Goal: Navigation & Orientation: Find specific page/section

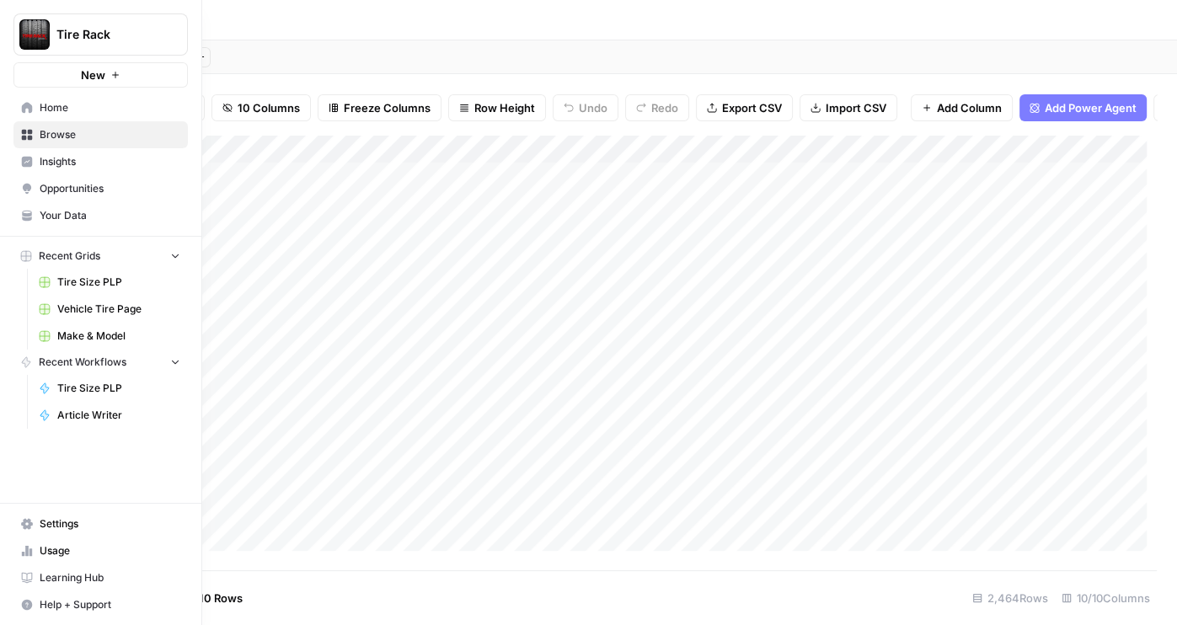
click at [79, 551] on span "Usage" at bounding box center [110, 551] width 141 height 15
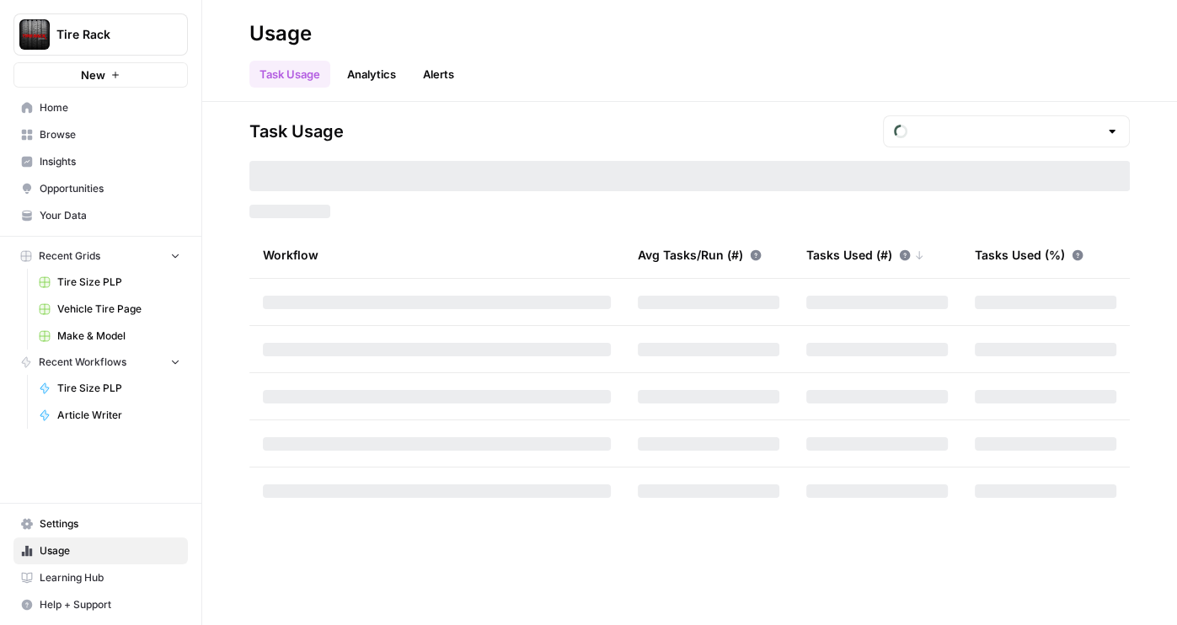
type input "October Tasks"
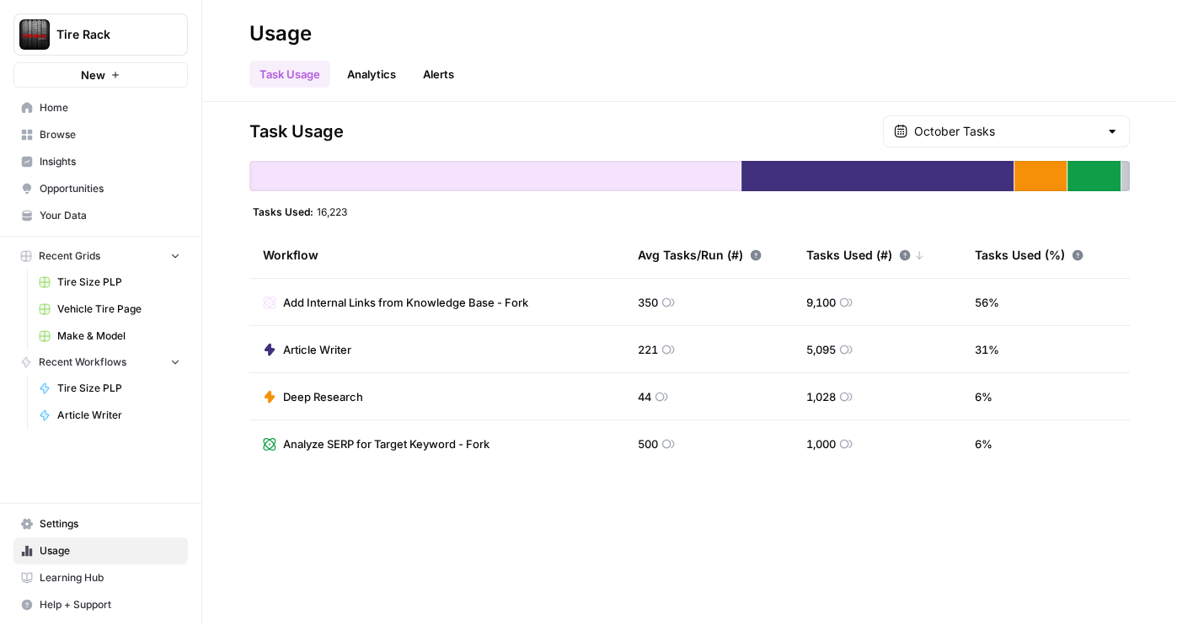
click at [1097, 141] on div "October Tasks" at bounding box center [1006, 131] width 247 height 32
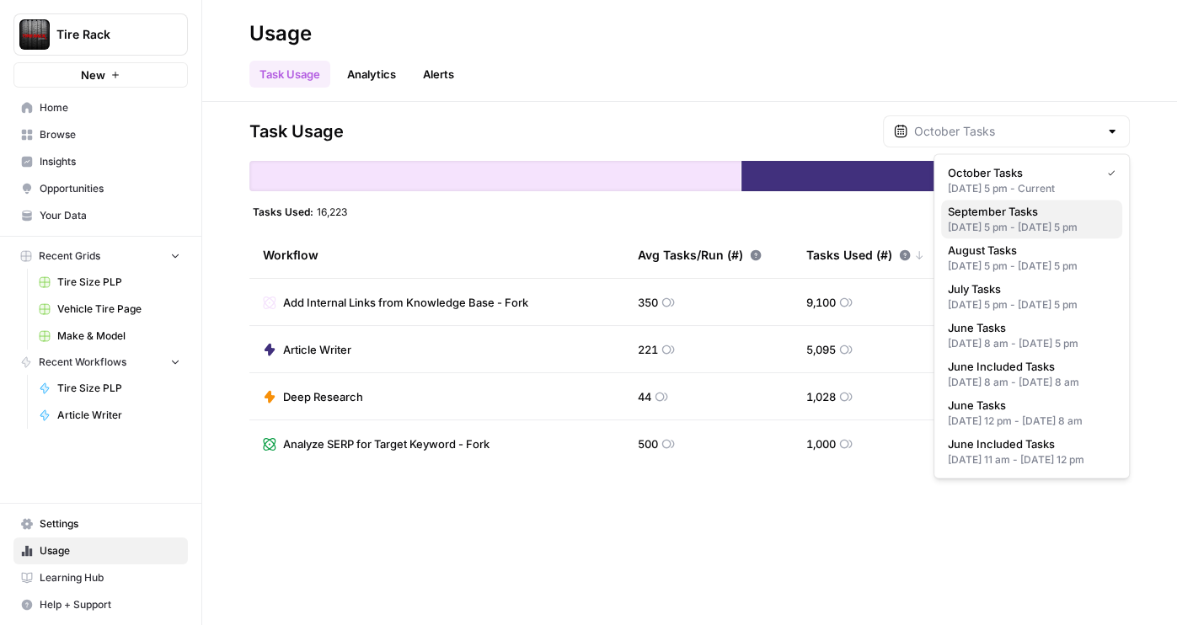
click at [1066, 219] on span "September Tasks" at bounding box center [1028, 211] width 161 height 17
type input "September Tasks"
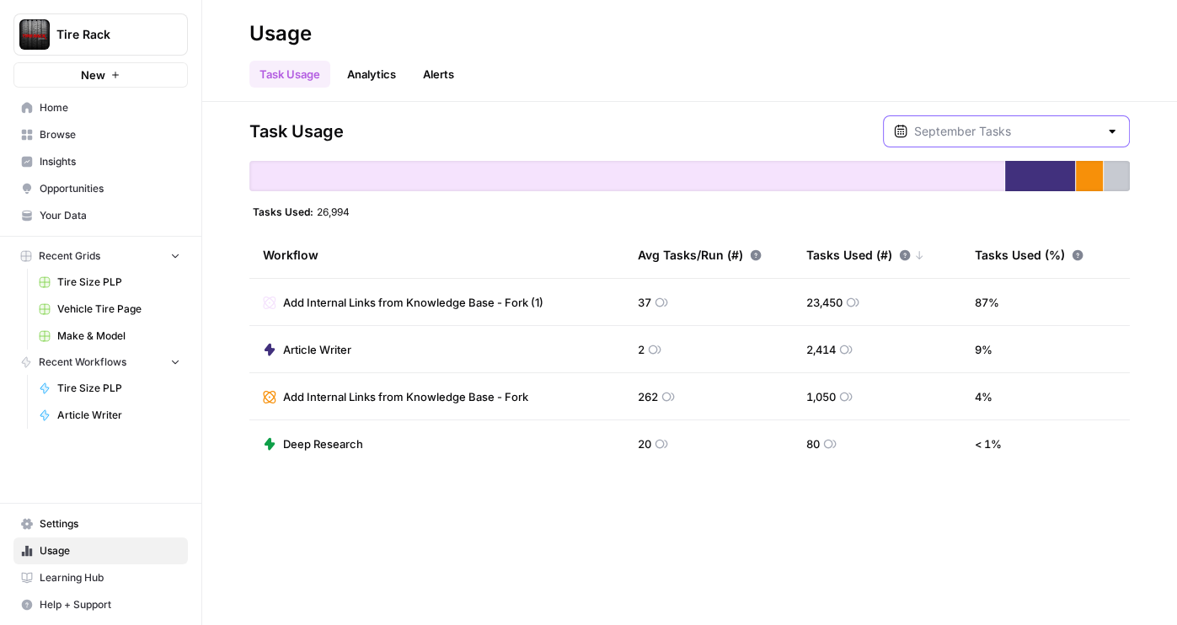
click at [1094, 131] on input "text" at bounding box center [1006, 131] width 185 height 17
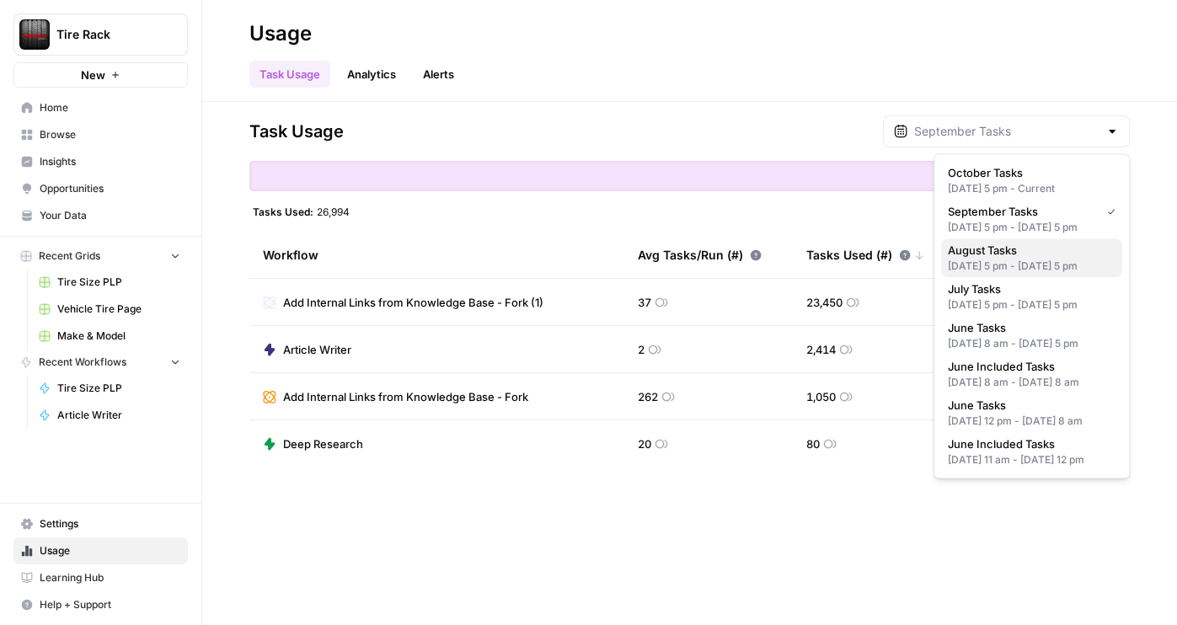
click at [1040, 274] on div "[DATE] 5 pm - [DATE] 5 pm" at bounding box center [1032, 266] width 168 height 15
type input "August Tasks"
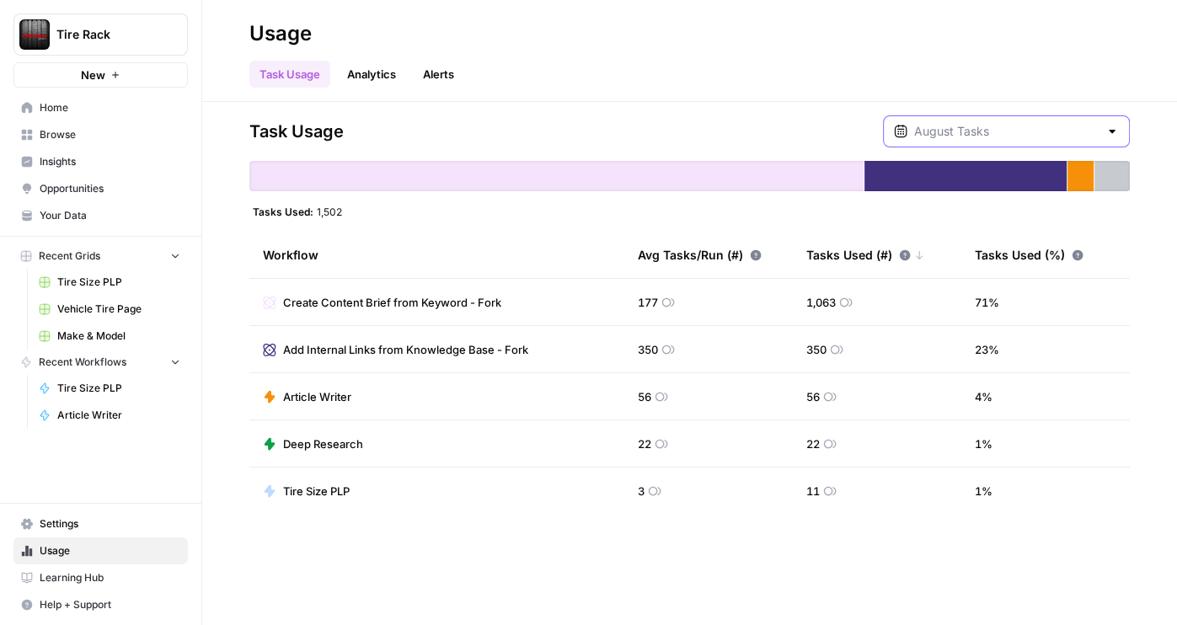
click at [1080, 132] on input "text" at bounding box center [1006, 131] width 185 height 17
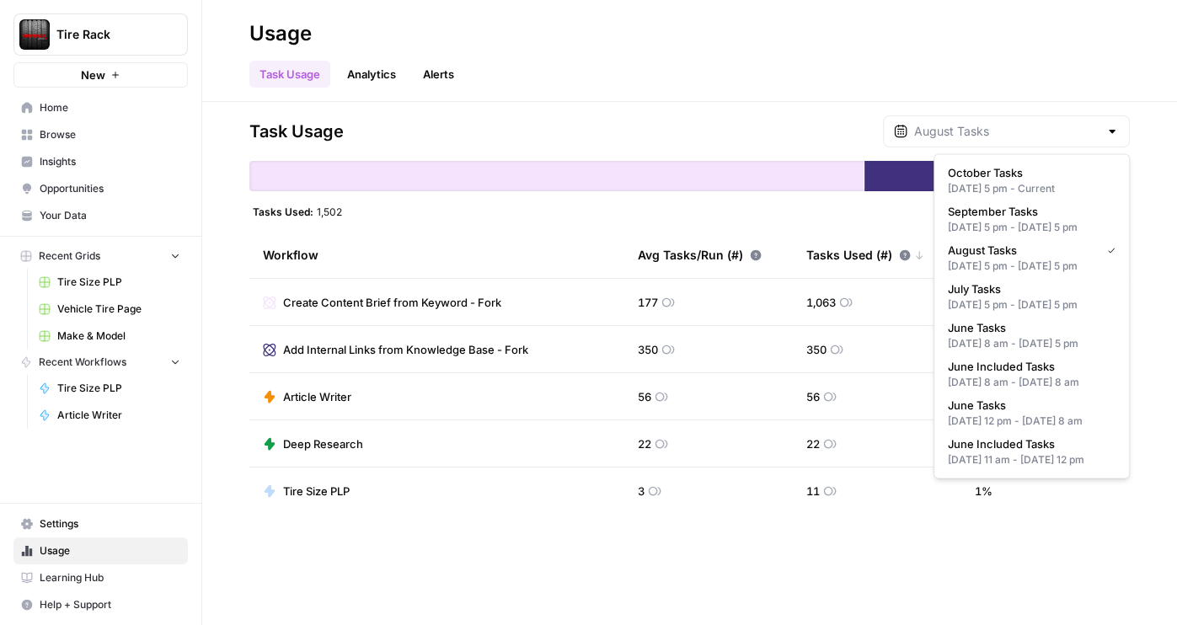
type input "August Tasks"
click at [1044, 46] on div "Usage" at bounding box center [689, 33] width 881 height 27
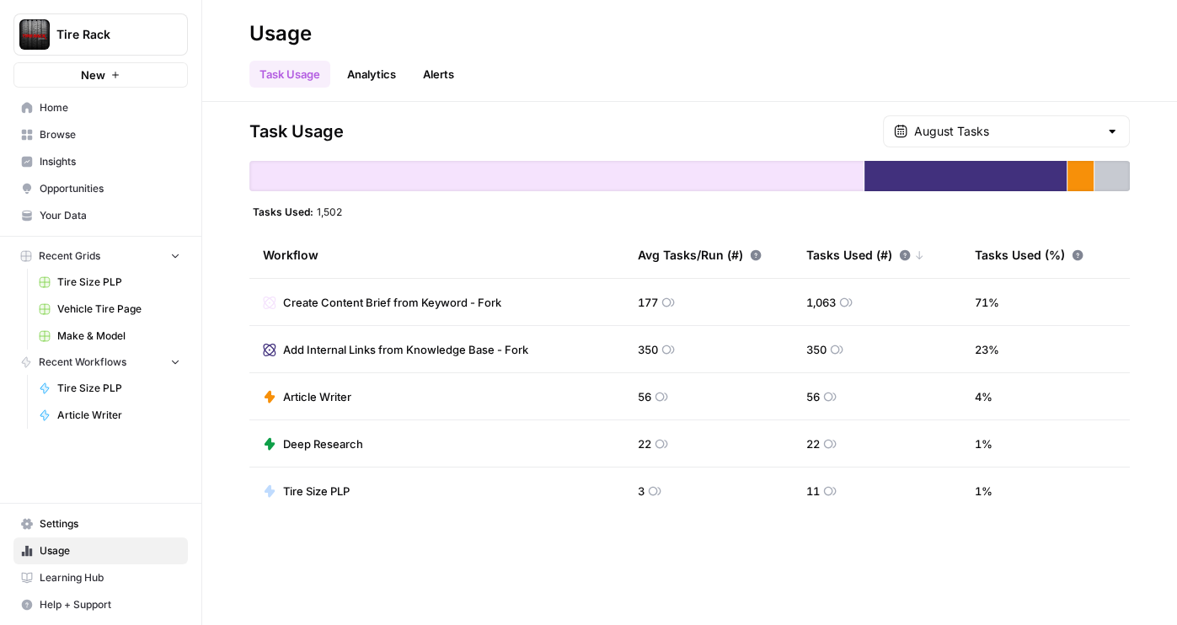
click at [924, 71] on div "Task Usage Analytics Alerts" at bounding box center [689, 67] width 881 height 40
click at [431, 72] on link "Alerts" at bounding box center [438, 74] width 51 height 27
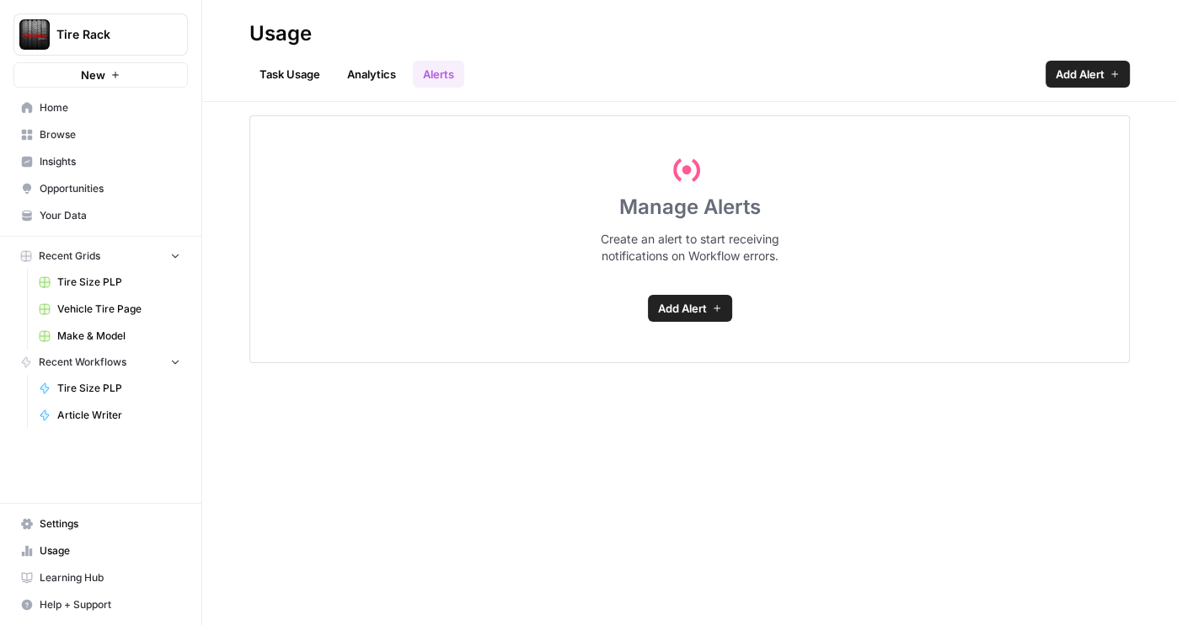
click at [381, 78] on link "Analytics" at bounding box center [371, 74] width 69 height 27
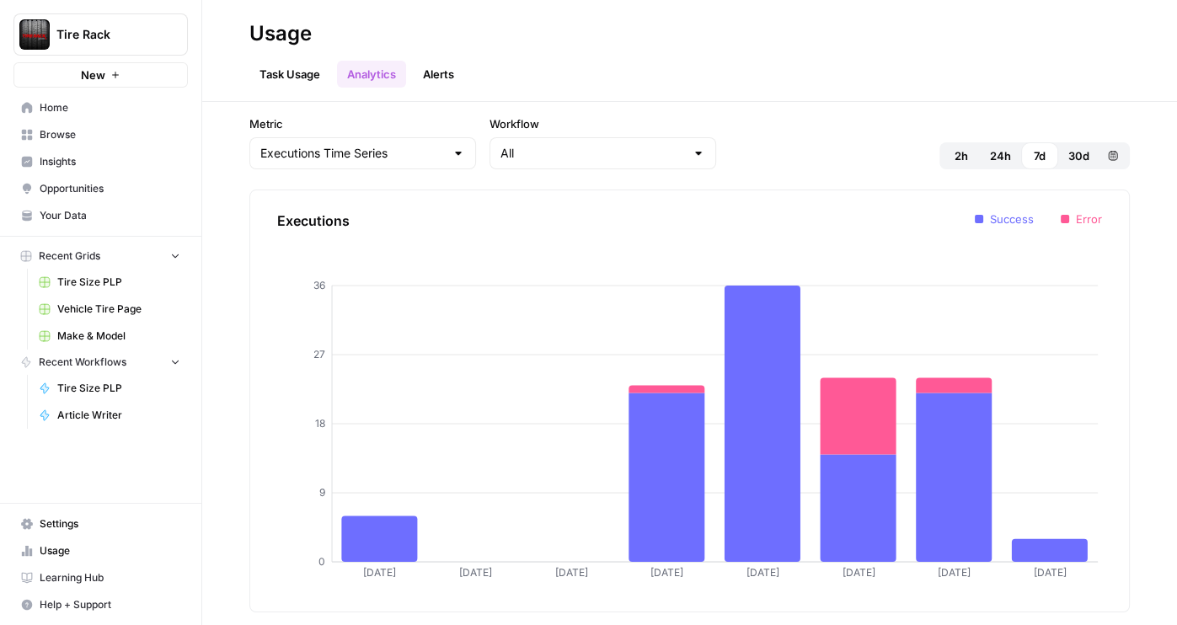
click at [80, 530] on span "Settings" at bounding box center [110, 524] width 141 height 15
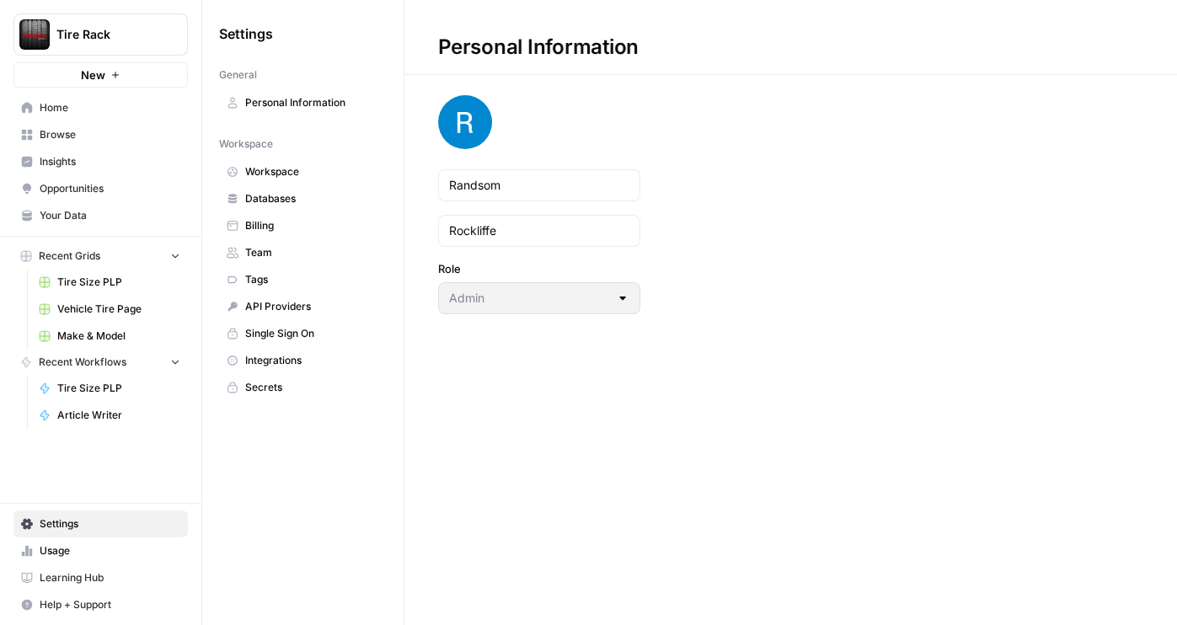
click at [241, 225] on link "Billing" at bounding box center [303, 225] width 168 height 27
